Goal: Transaction & Acquisition: Purchase product/service

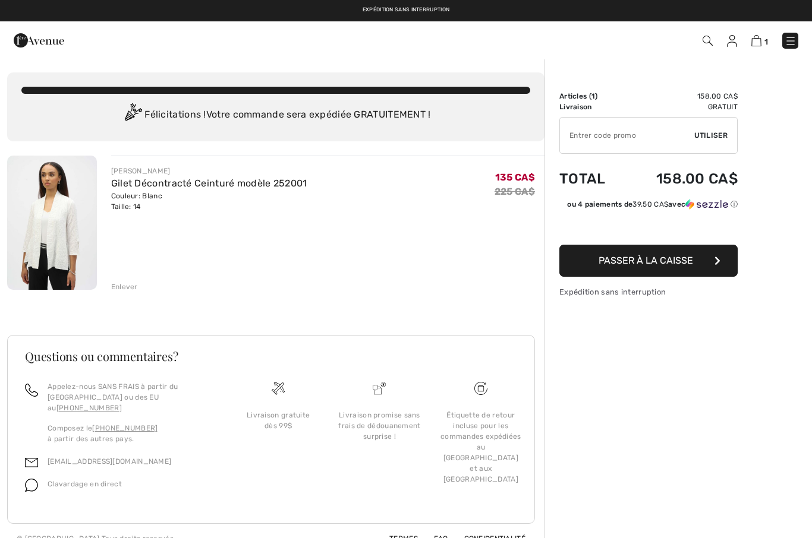
click at [124, 288] on div "Enlever" at bounding box center [124, 287] width 27 height 11
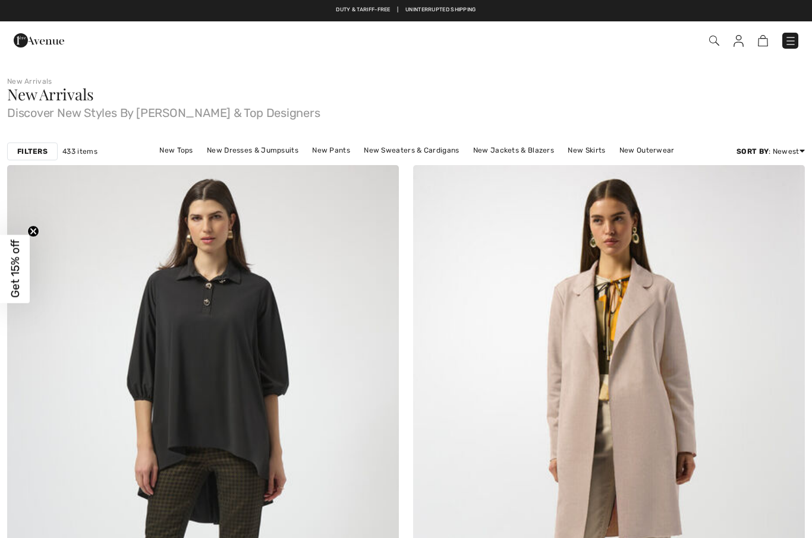
checkbox input "true"
click at [794, 36] on img at bounding box center [790, 41] width 12 height 12
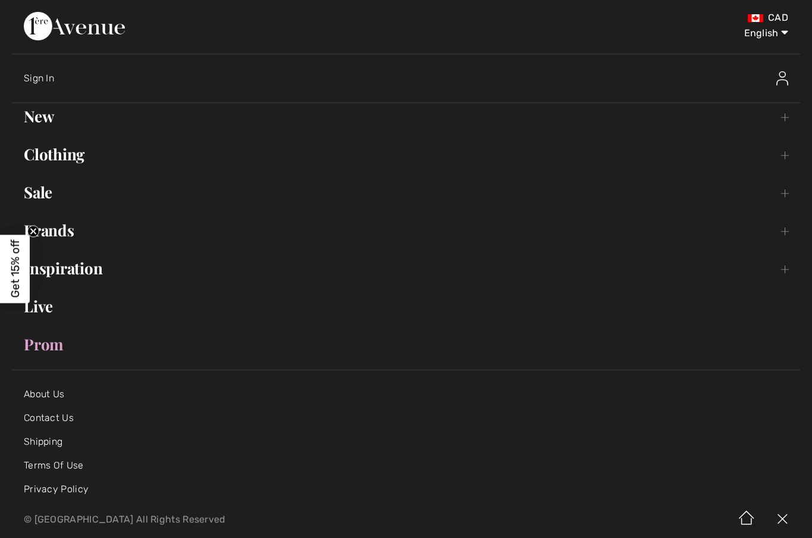
click at [43, 119] on link "New Toggle submenu" at bounding box center [406, 116] width 788 height 26
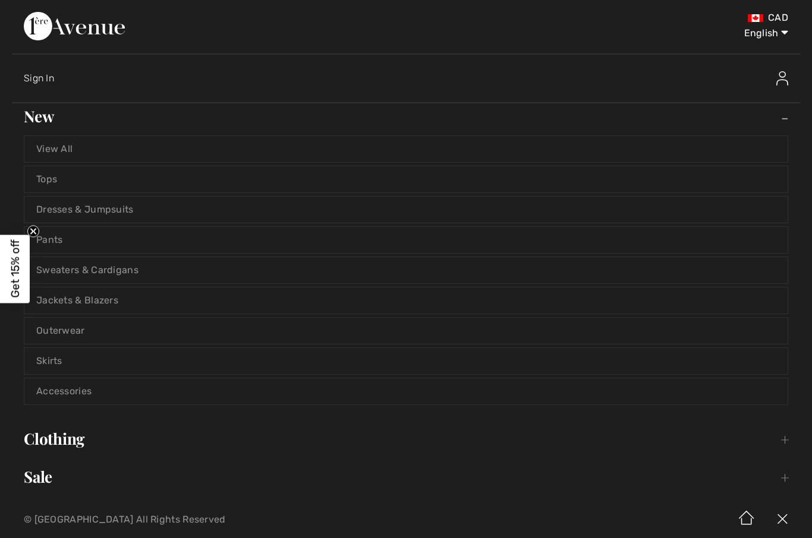
click at [65, 147] on link "View All" at bounding box center [405, 149] width 763 height 26
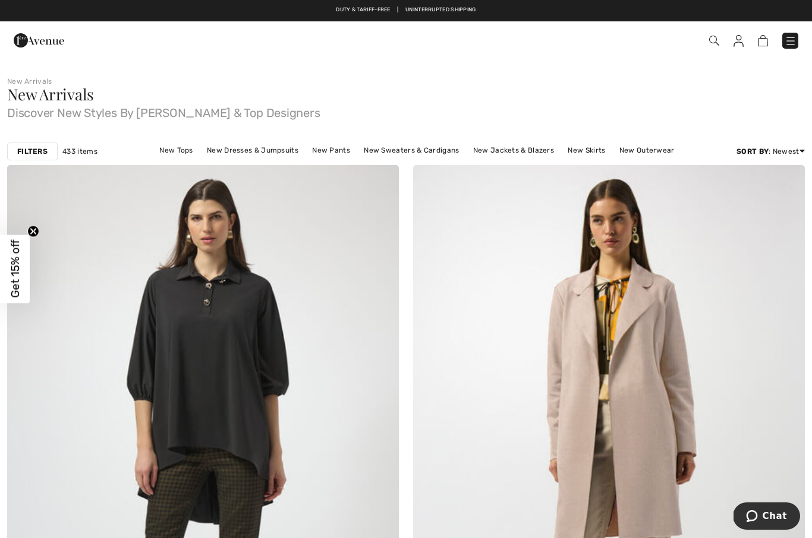
click at [33, 152] on strong "Filters" at bounding box center [32, 151] width 30 height 11
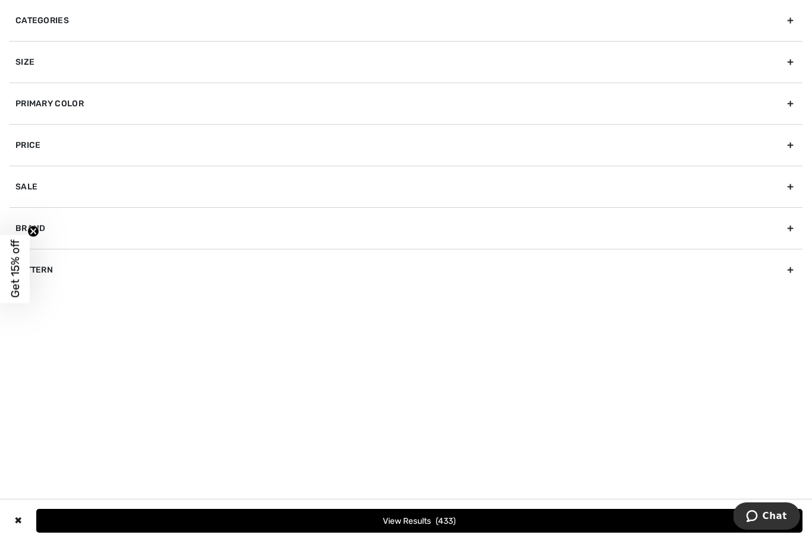
click at [38, 225] on div "Brand" at bounding box center [406, 228] width 793 height 42
click at [37, 227] on icon "Close teaser" at bounding box center [33, 232] width 12 height 12
click at [22, 253] on input"] "[PERSON_NAME]" at bounding box center [19, 254] width 9 height 9
checkbox input"] "true"
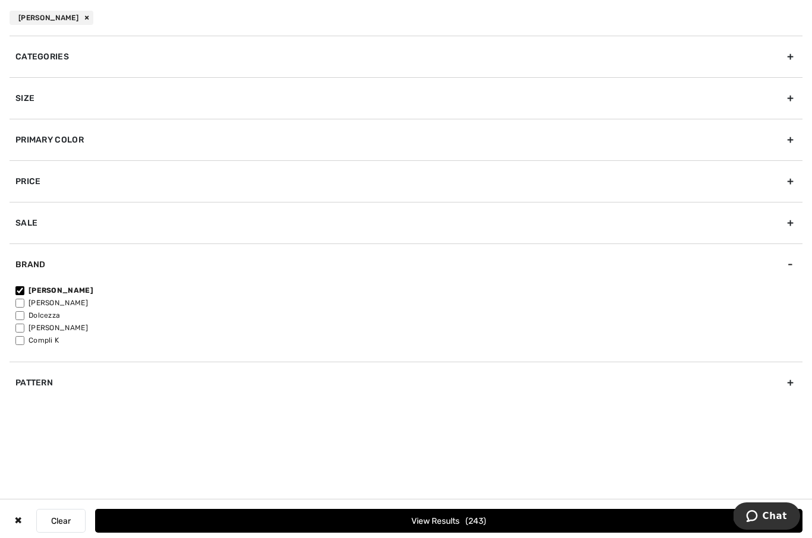
click at [454, 512] on button "View Results 243" at bounding box center [448, 521] width 707 height 24
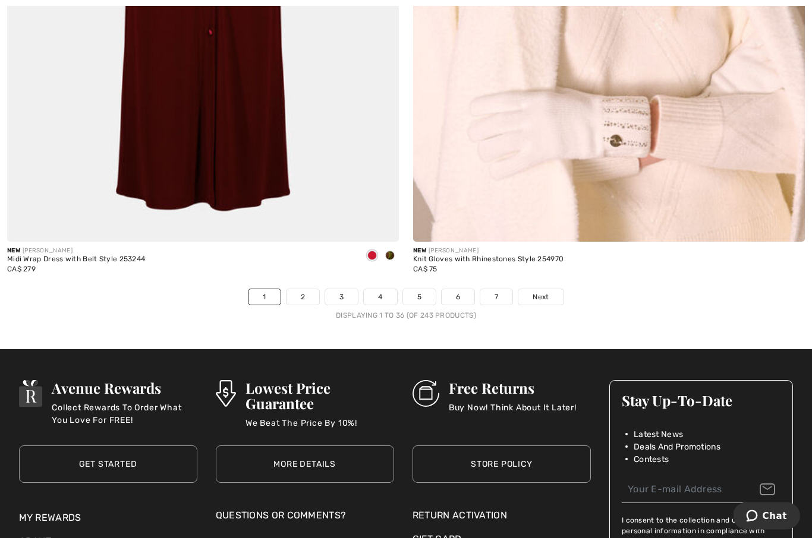
scroll to position [11538, 0]
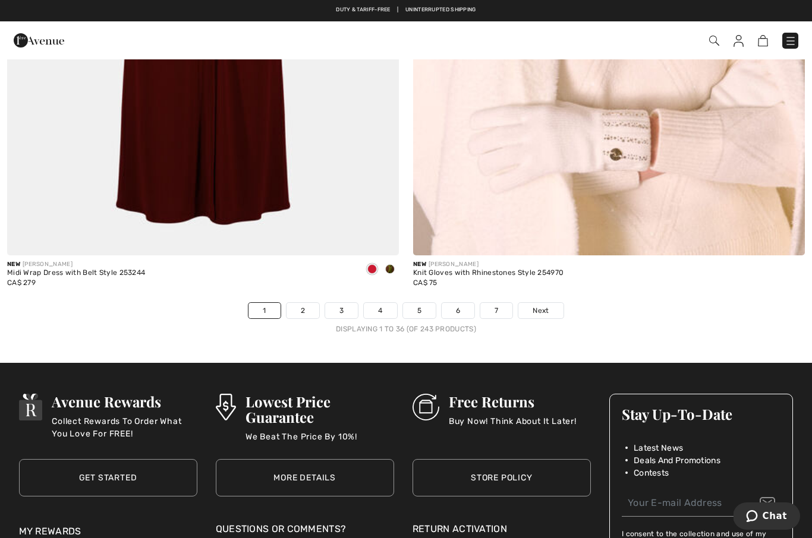
click at [304, 306] on link "2" at bounding box center [302, 310] width 33 height 15
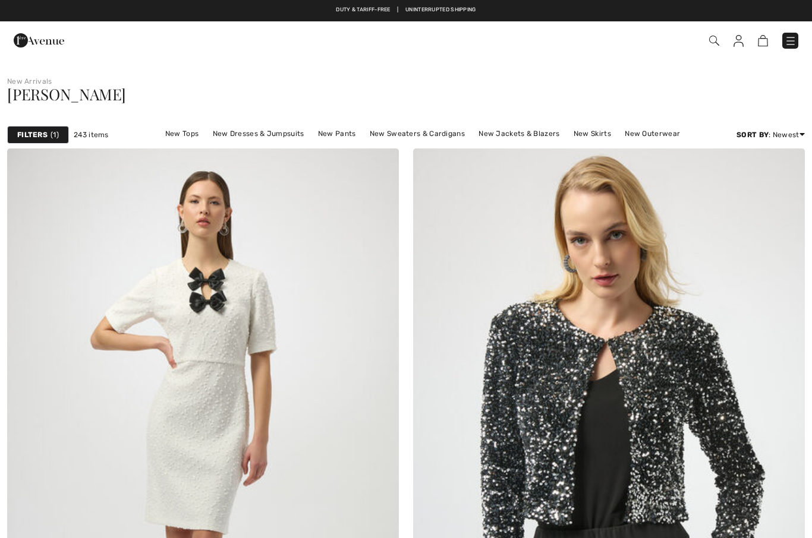
checkbox input "true"
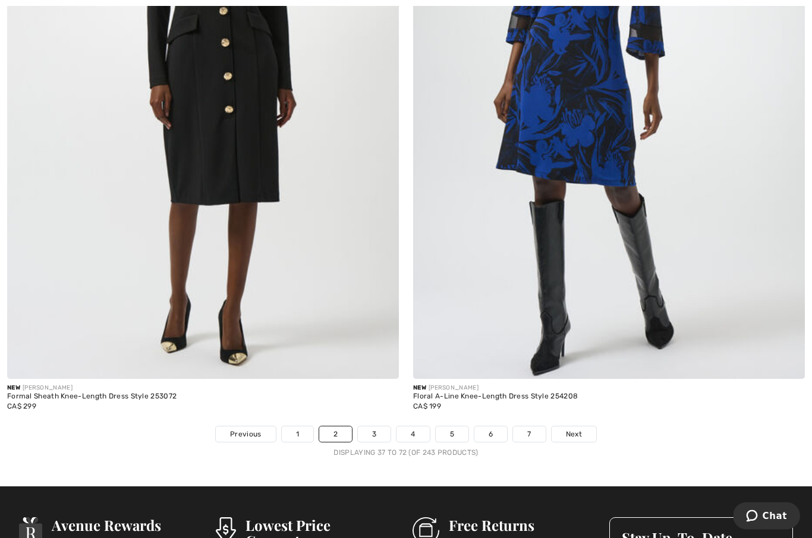
scroll to position [11433, 0]
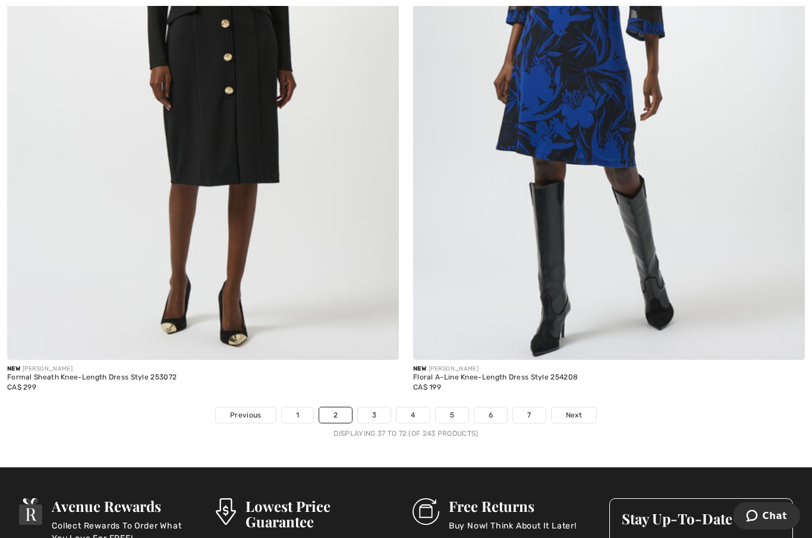
click at [375, 413] on link "3" at bounding box center [374, 415] width 33 height 15
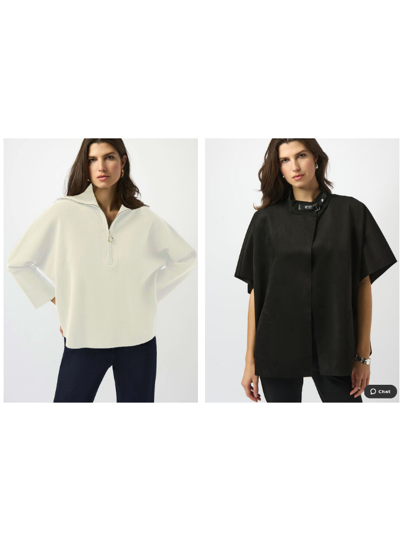
scroll to position [2117, 0]
